Goal: Navigation & Orientation: Find specific page/section

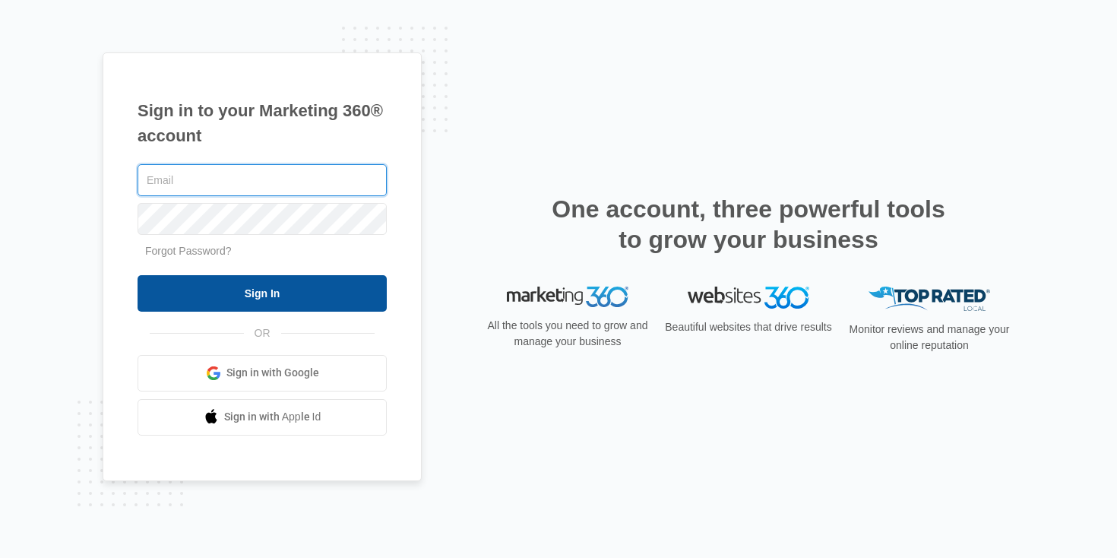
type input "[PERSON_NAME][EMAIL_ADDRESS][PERSON_NAME][DOMAIN_NAME]"
click at [365, 296] on input "Sign In" at bounding box center [261, 293] width 249 height 36
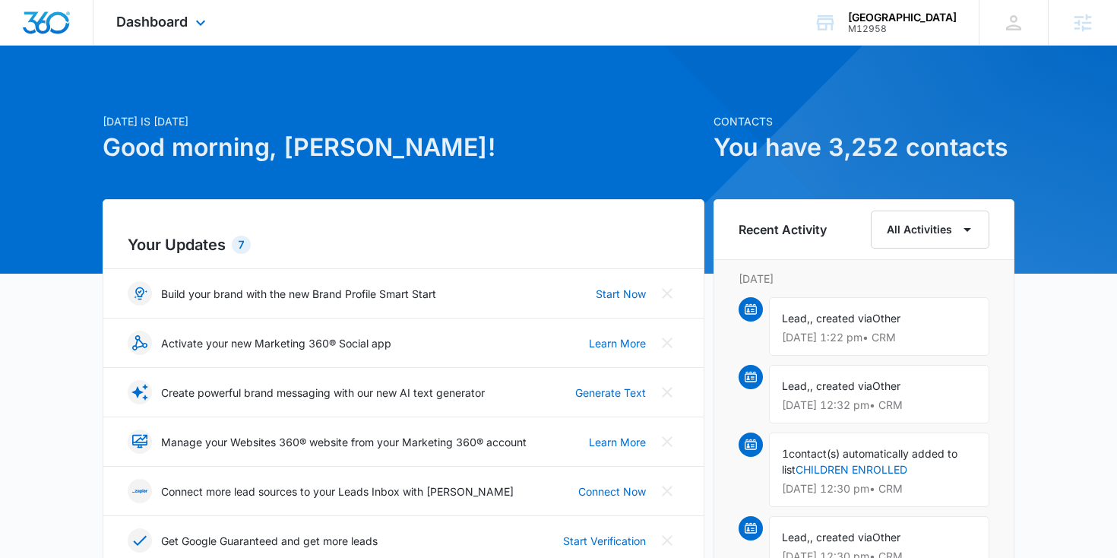
click at [168, 5] on div "Dashboard Apps Reputation Websites Forms CRM Email Social Shop Payments POS Con…" at bounding box center [162, 22] width 139 height 45
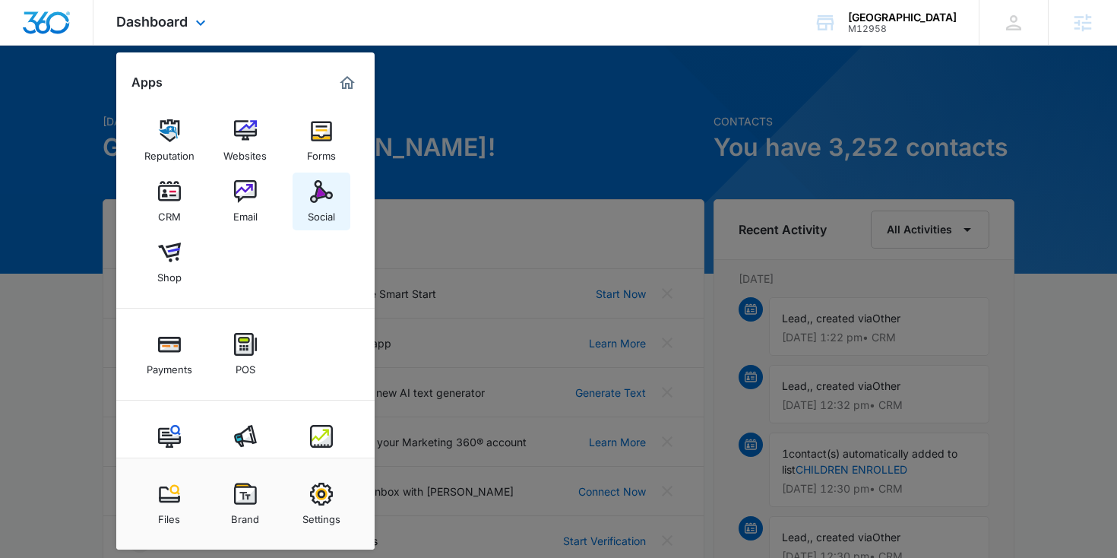
click at [328, 185] on img at bounding box center [321, 191] width 23 height 23
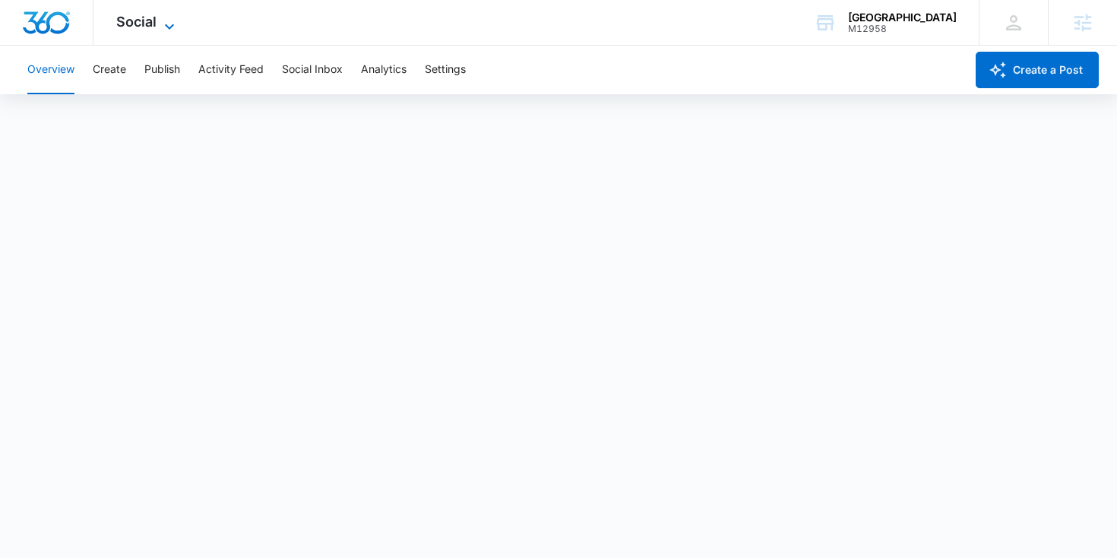
click at [160, 24] on icon at bounding box center [169, 26] width 18 height 18
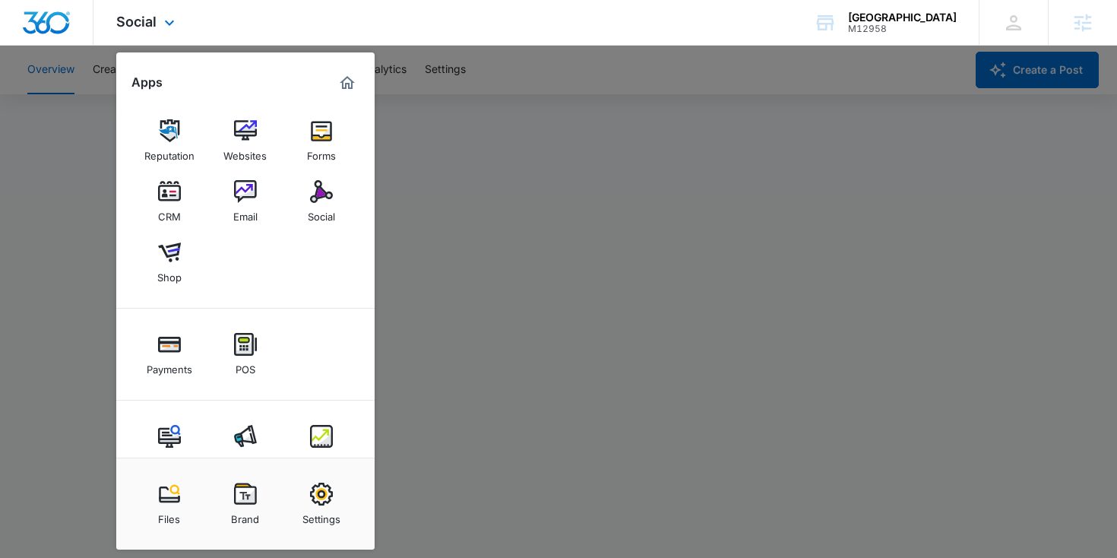
scroll to position [4, 0]
click at [334, 434] on link "Intelligence" at bounding box center [321, 446] width 58 height 58
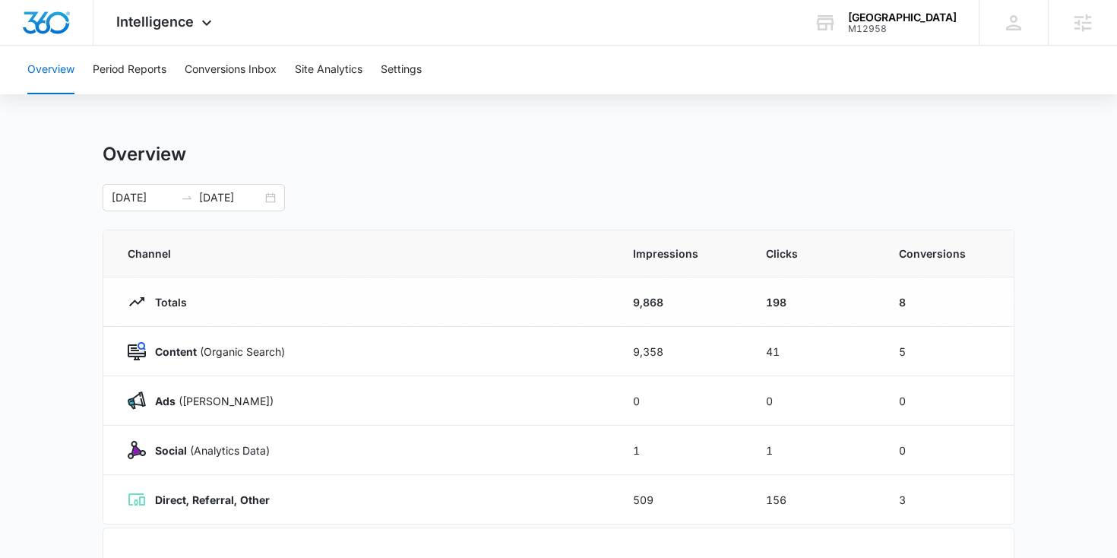
scroll to position [126, 0]
